Goal: Task Accomplishment & Management: Manage account settings

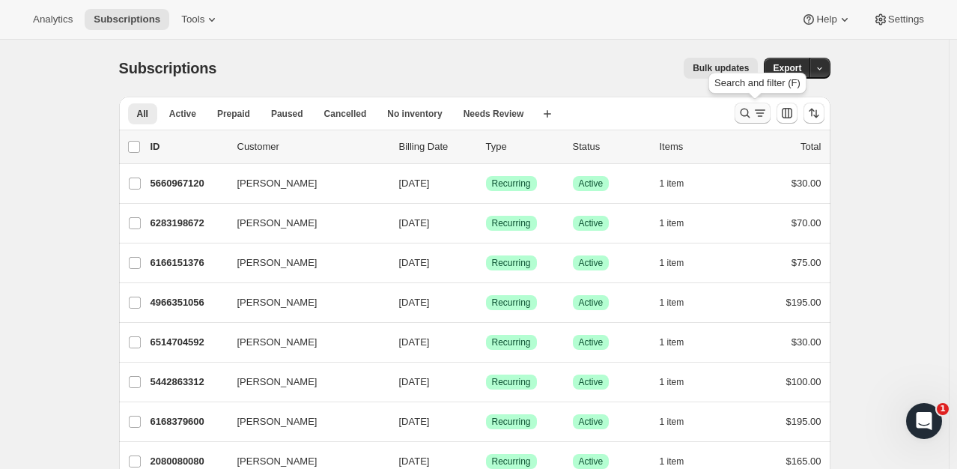
click at [749, 121] on button "Search and filter results" at bounding box center [752, 113] width 36 height 21
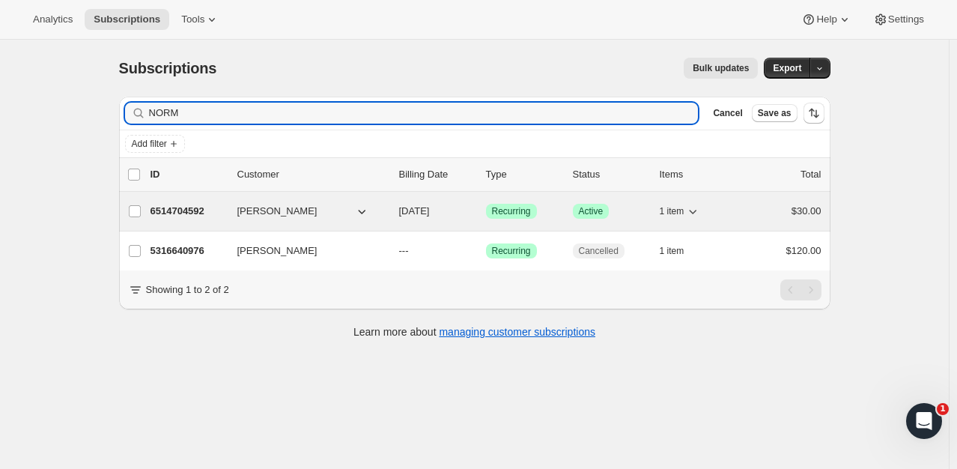
type input "NORM"
click at [752, 218] on div "6514704592 [PERSON_NAME] [DATE] Success Recurring Success Active 1 item $30.00" at bounding box center [485, 211] width 671 height 21
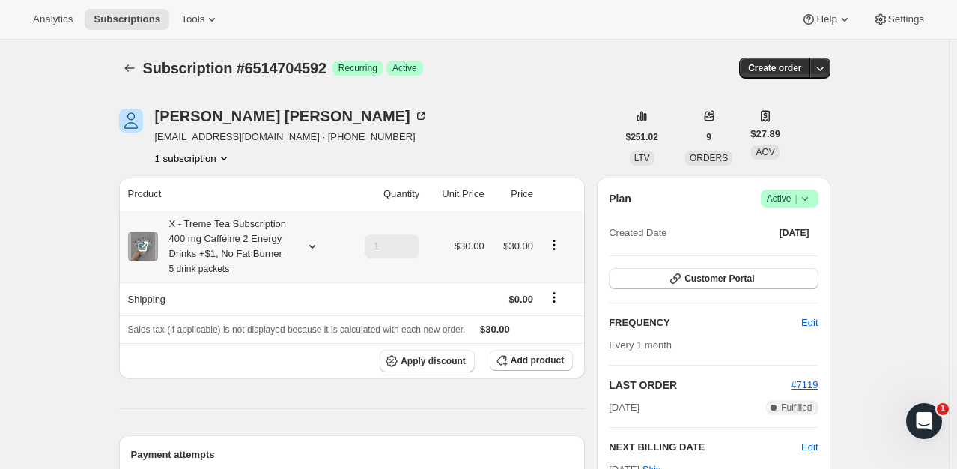
click at [554, 251] on icon "Product actions" at bounding box center [554, 244] width 15 height 15
click at [554, 273] on span "Edit box" at bounding box center [557, 273] width 35 height 11
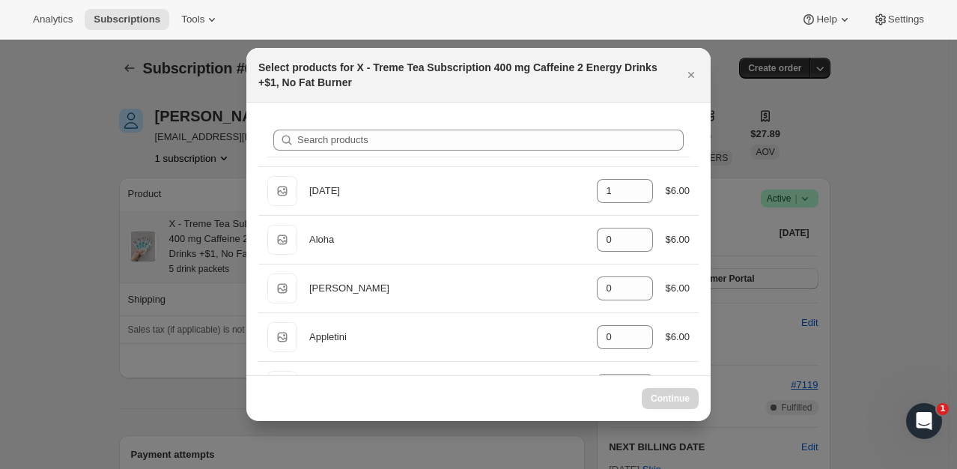
click at [511, 80] on h2 "Select products for X - Treme Tea Subscription 400 mg Caffeine 2 Energy Drinks …" at bounding box center [464, 75] width 413 height 30
click at [687, 79] on icon "Close" at bounding box center [691, 74] width 15 height 15
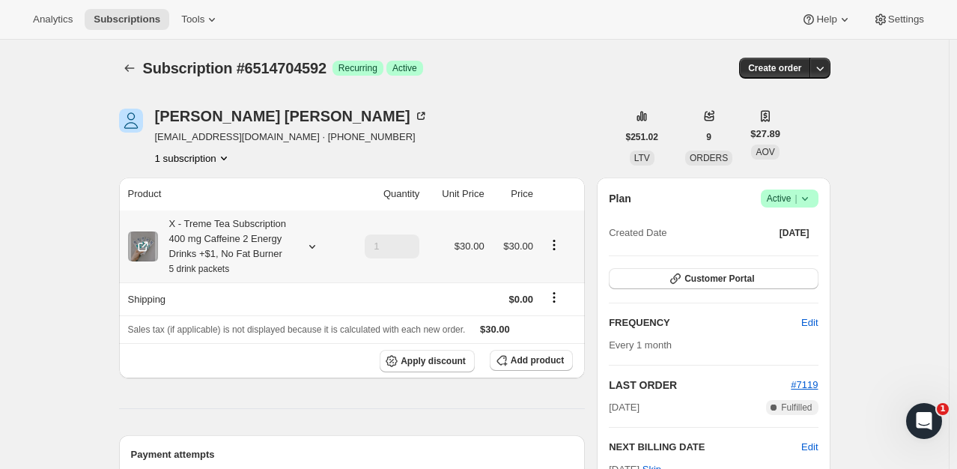
click at [313, 244] on icon at bounding box center [312, 246] width 15 height 15
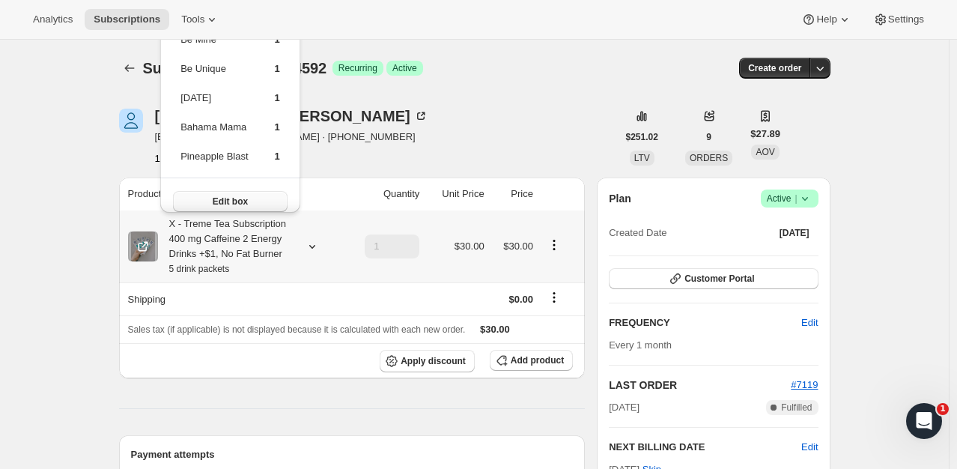
click at [270, 201] on button "Edit box" at bounding box center [230, 201] width 115 height 21
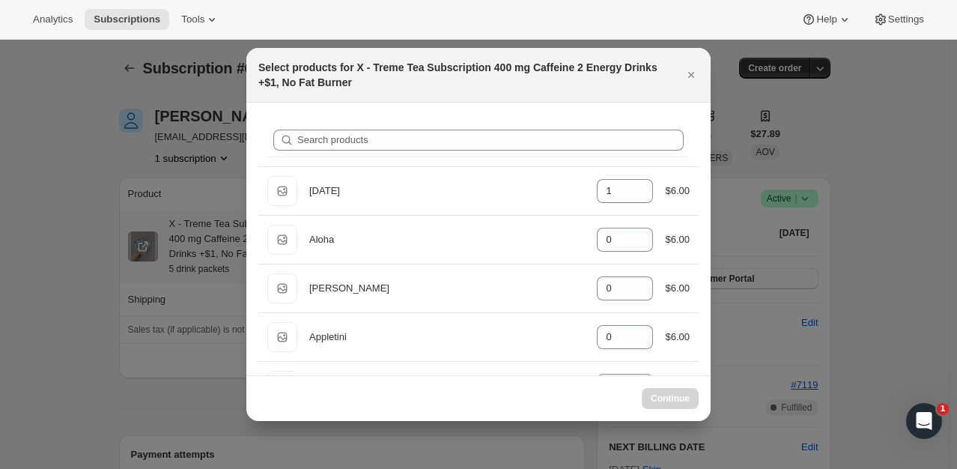
click at [345, 78] on h2 "Select products for X - Treme Tea Subscription 400 mg Caffeine 2 Energy Drinks …" at bounding box center [464, 75] width 413 height 30
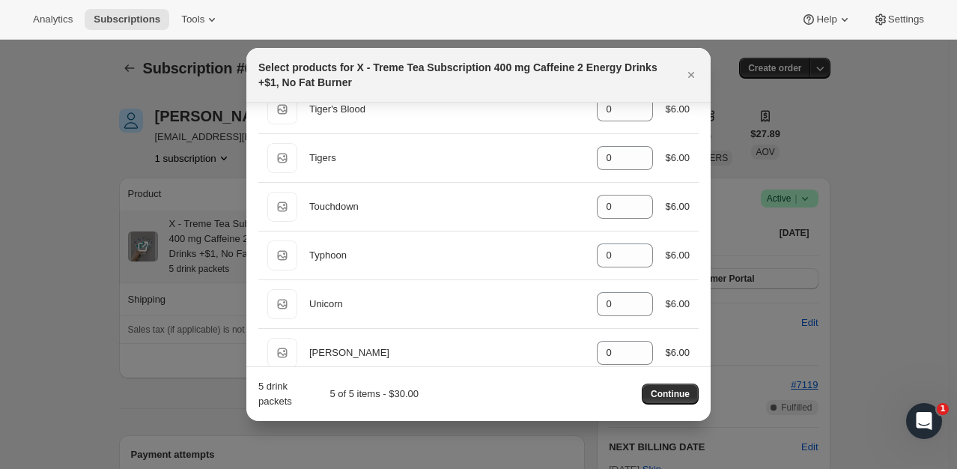
scroll to position [7332, 0]
click at [674, 392] on span "Continue" at bounding box center [670, 394] width 39 height 12
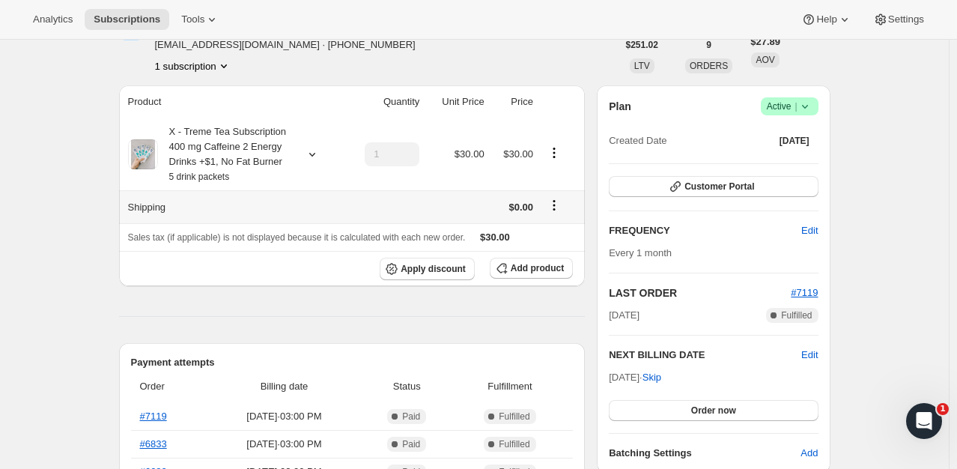
scroll to position [161, 0]
click at [308, 158] on icon at bounding box center [312, 154] width 15 height 15
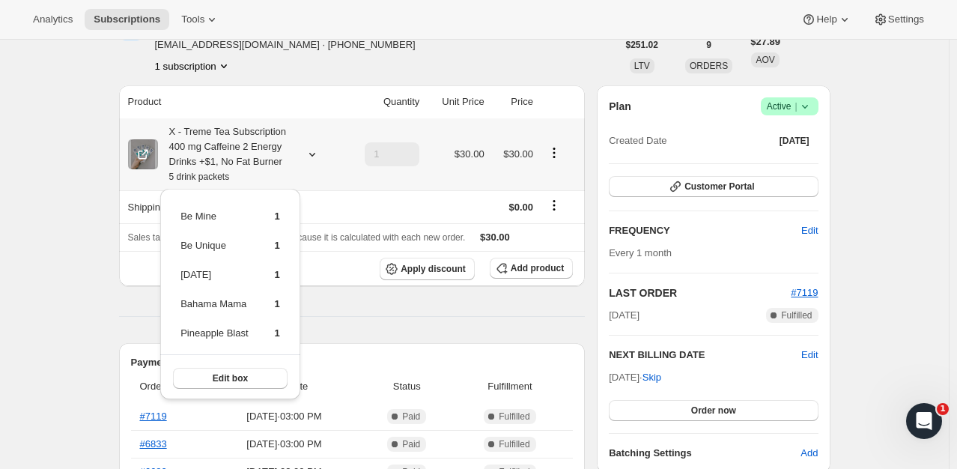
click at [231, 146] on div "X - Treme Tea Subscription 400 mg Caffeine 2 Energy Drinks +$1, No Fat Burner 5…" at bounding box center [225, 154] width 135 height 60
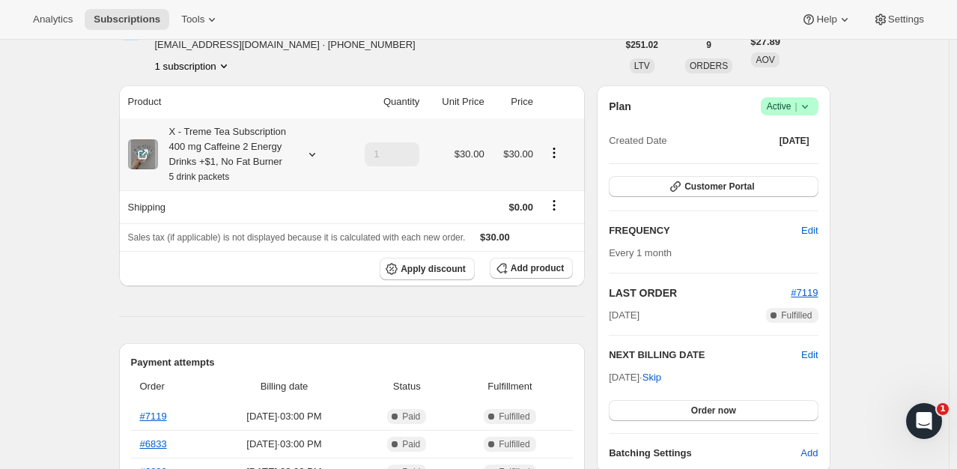
click at [198, 132] on div "X - Treme Tea Subscription 400 mg Caffeine 2 Energy Drinks +$1, No Fat Burner 5…" at bounding box center [225, 154] width 135 height 60
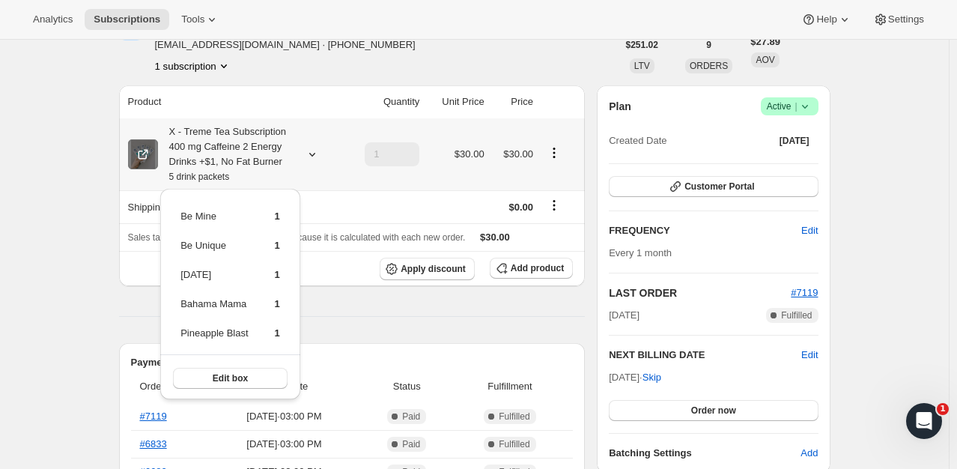
click at [150, 148] on icon at bounding box center [143, 154] width 15 height 15
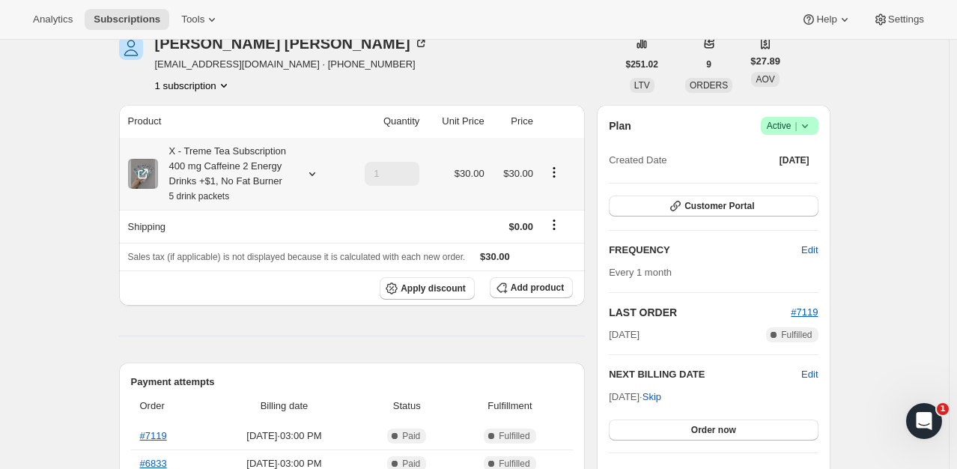
scroll to position [162, 0]
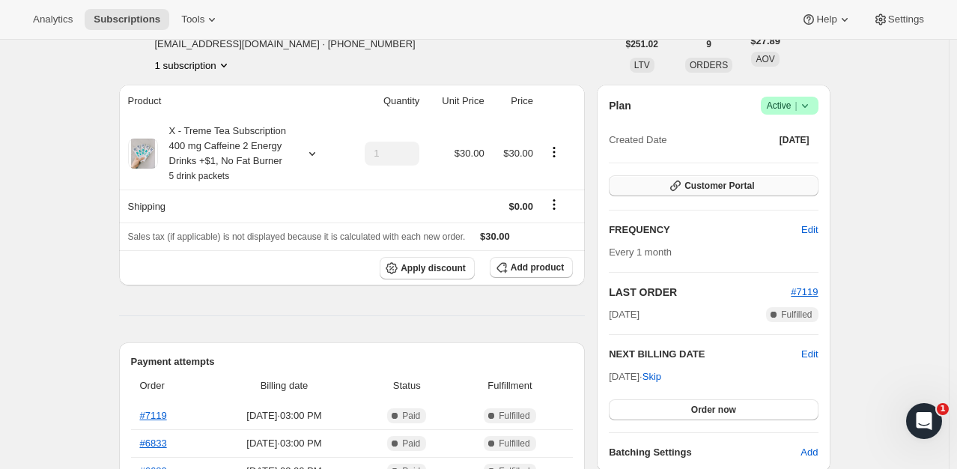
click at [690, 182] on span "Customer Portal" at bounding box center [719, 186] width 70 height 12
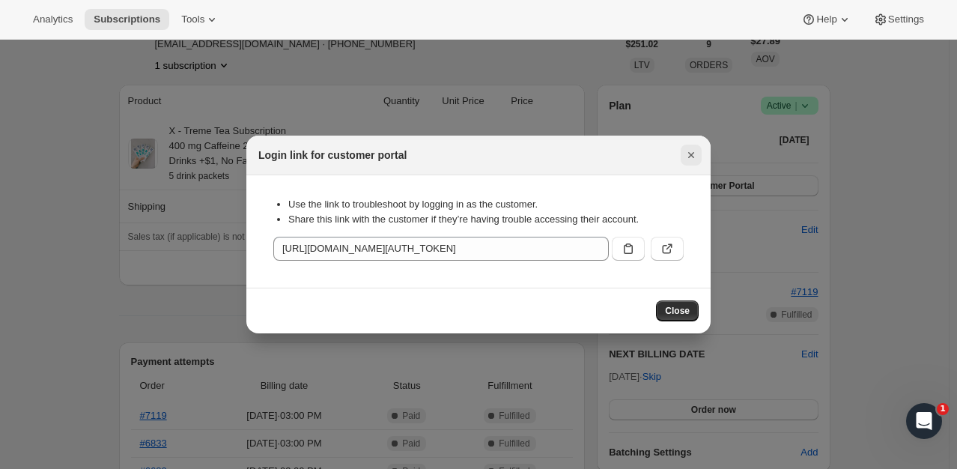
click at [689, 155] on icon "Close" at bounding box center [691, 154] width 15 height 15
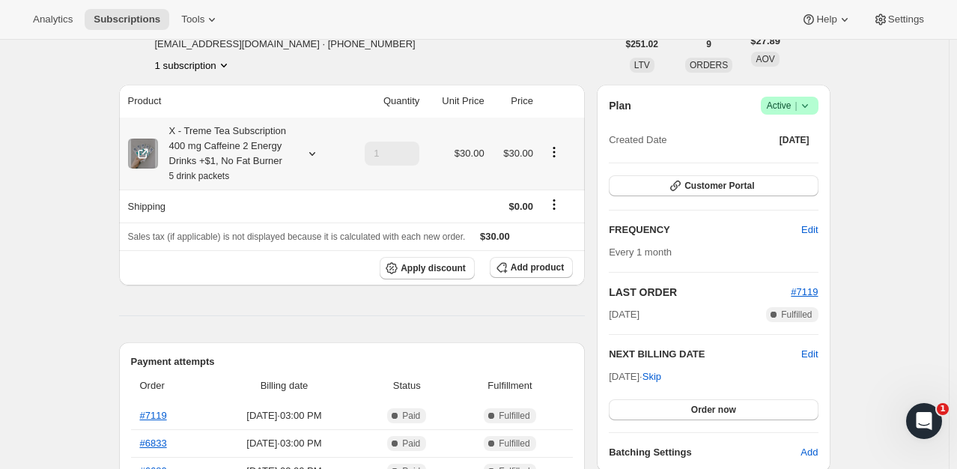
click at [557, 160] on button "Product actions" at bounding box center [554, 152] width 24 height 16
click at [555, 176] on span "Edit box" at bounding box center [557, 180] width 35 height 11
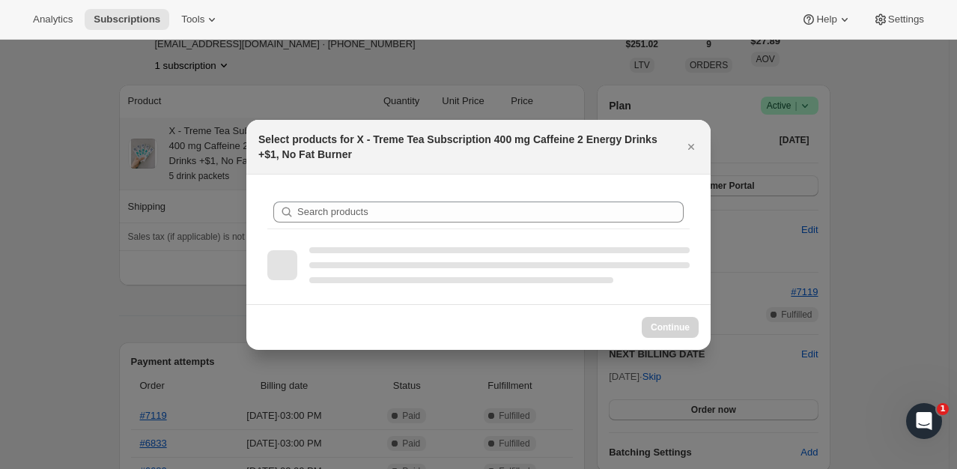
scroll to position [0, 0]
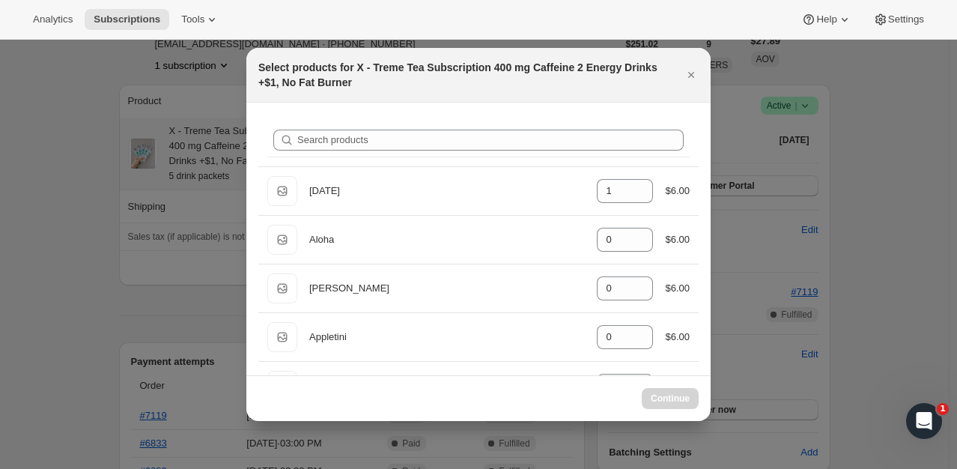
click at [359, 76] on h2 "Select products for X - Treme Tea Subscription 400 mg Caffeine 2 Energy Drinks …" at bounding box center [464, 75] width 413 height 30
click at [353, 73] on h2 "Select products for X - Treme Tea Subscription 400 mg Caffeine 2 Energy Drinks …" at bounding box center [464, 75] width 413 height 30
click at [343, 55] on div "Select products for X - Treme Tea Subscription 400 mg Caffeine 2 Energy Drinks …" at bounding box center [478, 75] width 464 height 55
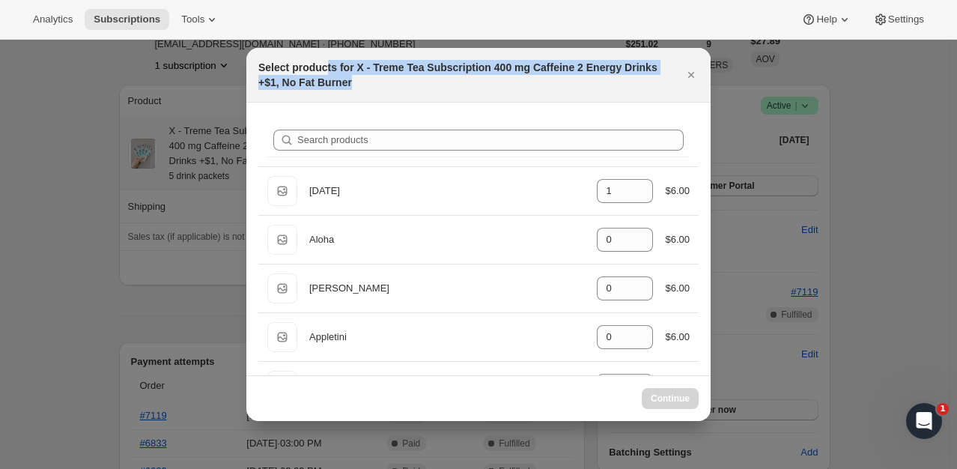
drag, startPoint x: 356, startPoint y: 79, endPoint x: 325, endPoint y: 49, distance: 43.4
click at [325, 49] on div "Select products for X - Treme Tea Subscription 400 mg Caffeine 2 Energy Drinks …" at bounding box center [478, 75] width 464 height 55
click at [690, 69] on icon "Close" at bounding box center [691, 74] width 15 height 15
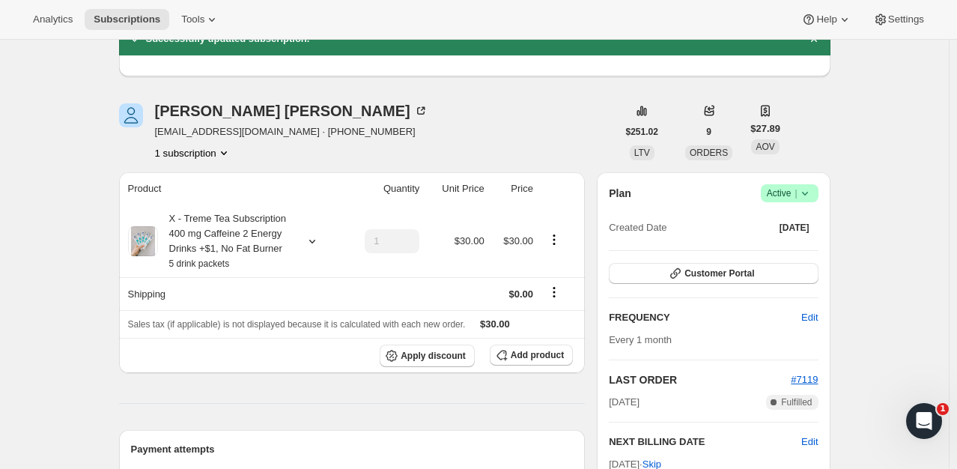
scroll to position [75, 0]
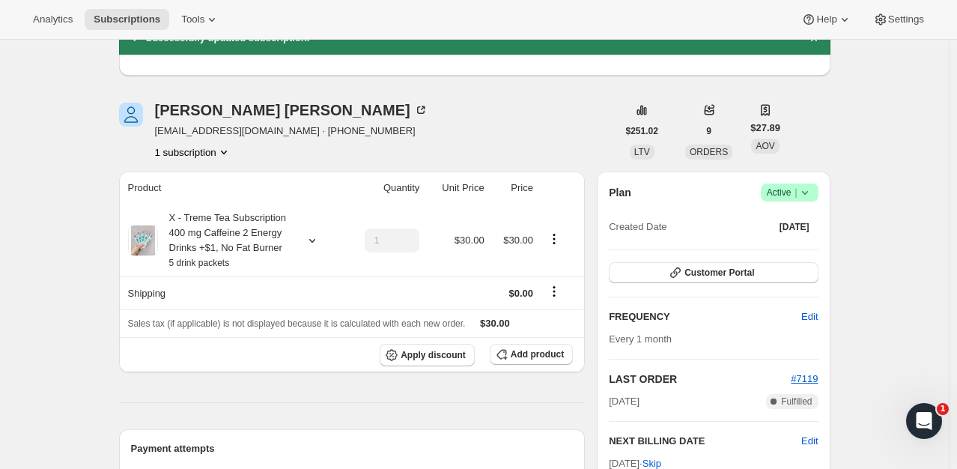
click at [220, 147] on icon "Product actions" at bounding box center [223, 152] width 15 height 15
click at [225, 175] on span "Current" at bounding box center [226, 180] width 30 height 12
click at [226, 154] on icon "Product actions" at bounding box center [223, 152] width 15 height 15
click at [335, 154] on div "1 subscription" at bounding box center [291, 152] width 273 height 15
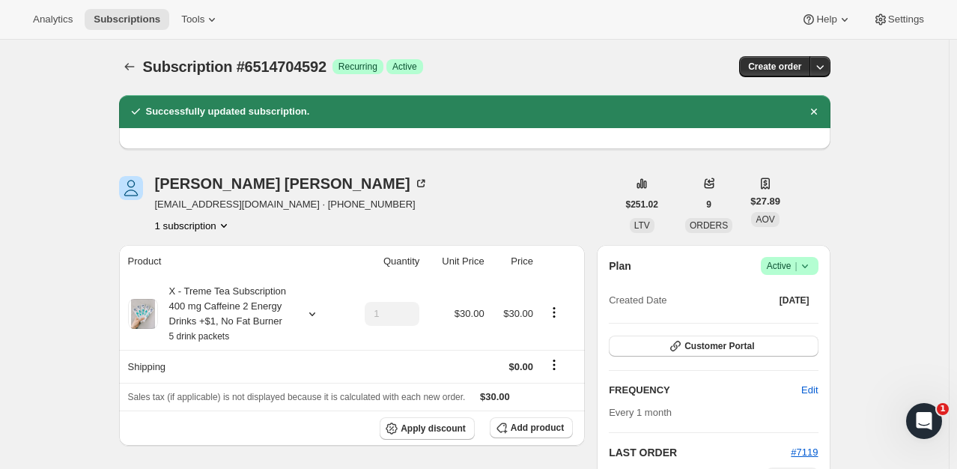
scroll to position [0, 0]
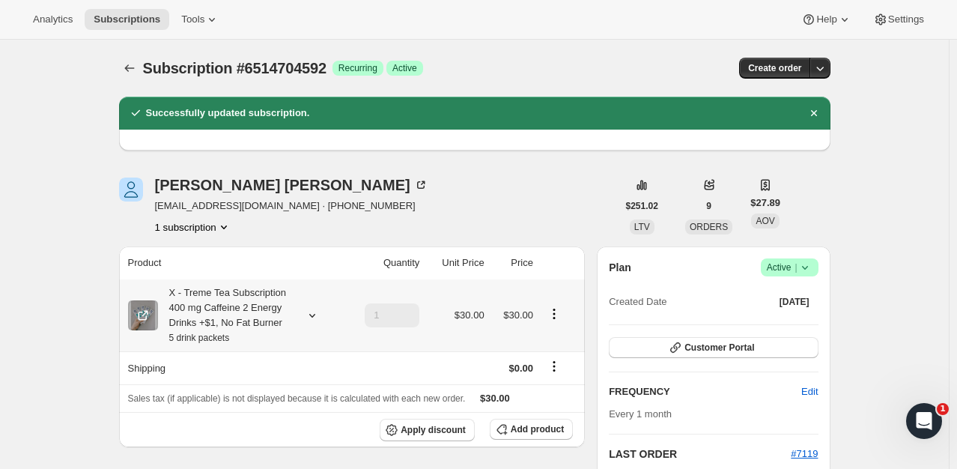
click at [566, 317] on button "Product actions" at bounding box center [554, 313] width 24 height 16
click at [565, 348] on span "Edit box" at bounding box center [557, 342] width 35 height 11
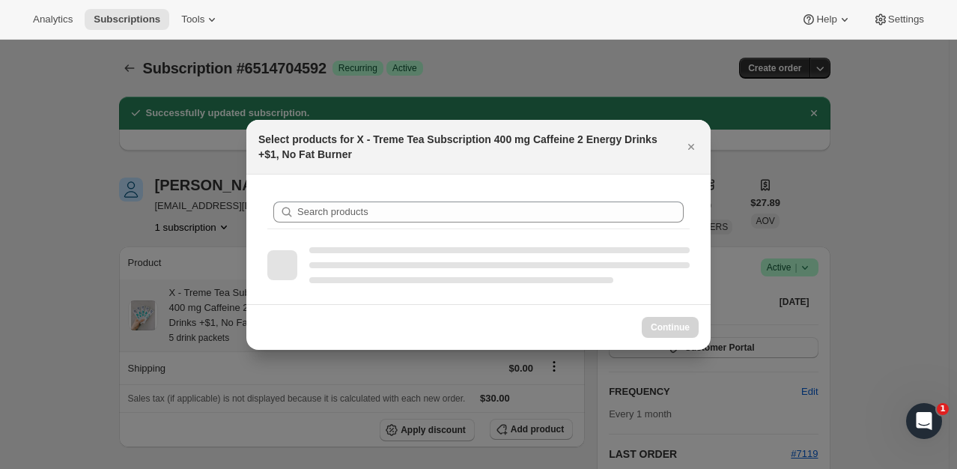
click at [565, 348] on div "Continue" at bounding box center [478, 327] width 464 height 46
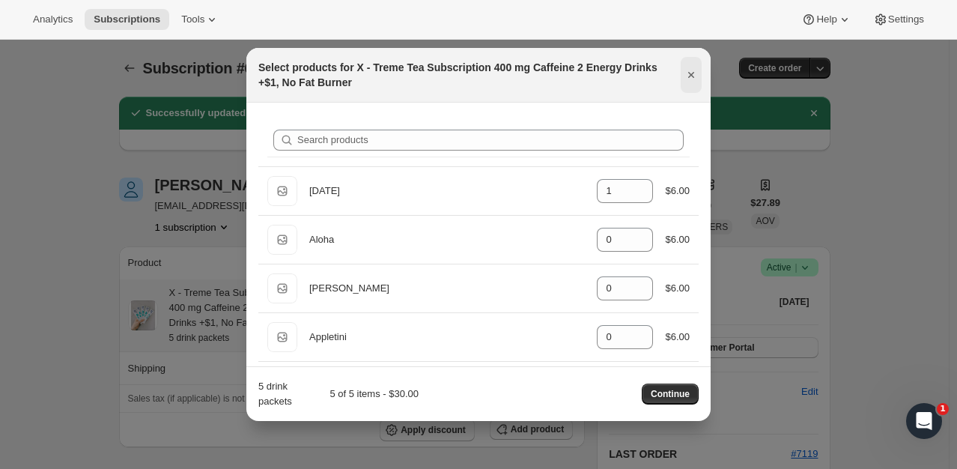
click at [697, 79] on icon "Close" at bounding box center [691, 74] width 15 height 15
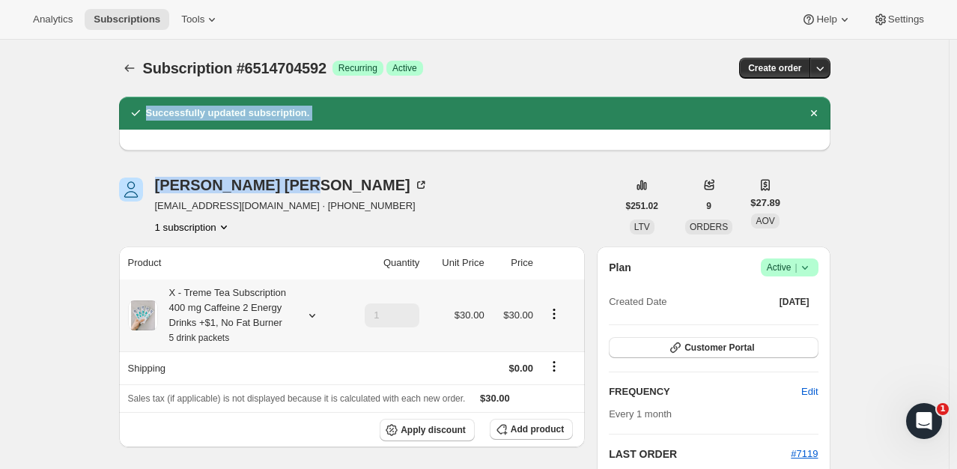
drag, startPoint x: 697, startPoint y: 79, endPoint x: 526, endPoint y: 163, distance: 190.9
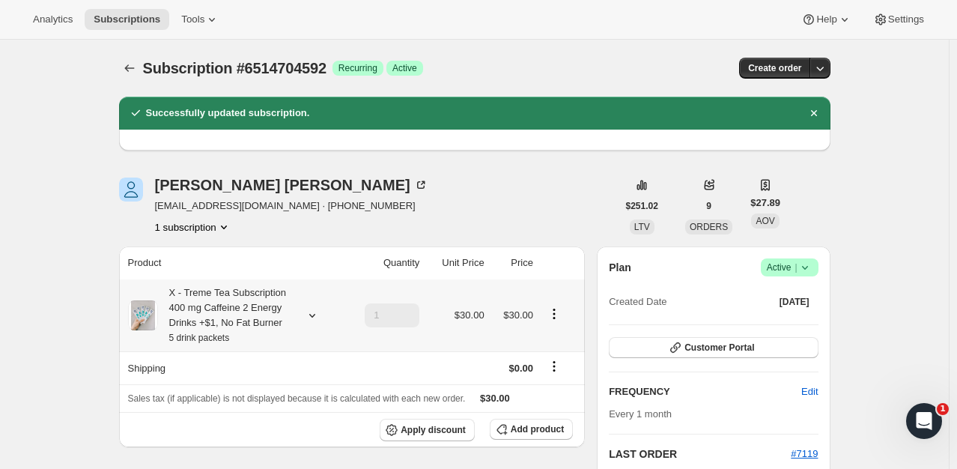
click at [458, 55] on div "Subscription #6514704592. This page is ready Subscription #6514704592 Success R…" at bounding box center [474, 68] width 711 height 57
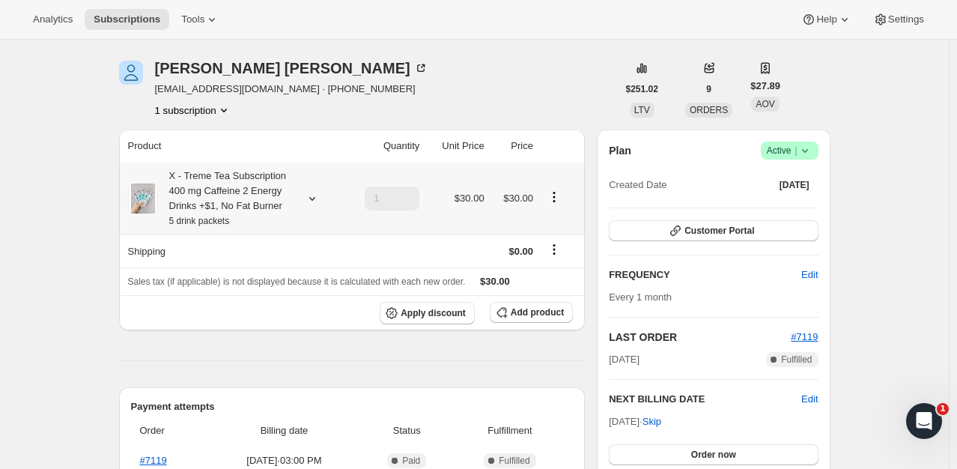
scroll to position [63, 0]
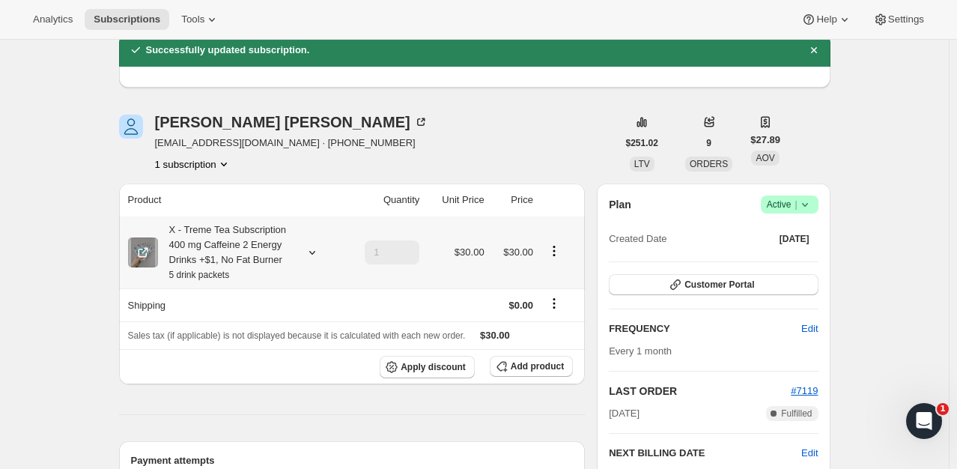
click at [522, 265] on td "$30.00" at bounding box center [513, 252] width 49 height 72
click at [473, 255] on span "$30.00" at bounding box center [469, 251] width 30 height 11
click at [440, 227] on td "$30.00" at bounding box center [456, 252] width 64 height 72
click at [356, 232] on td "1" at bounding box center [384, 252] width 80 height 72
click at [158, 258] on span at bounding box center [143, 252] width 30 height 30
